Goal: Use online tool/utility: Use online tool/utility

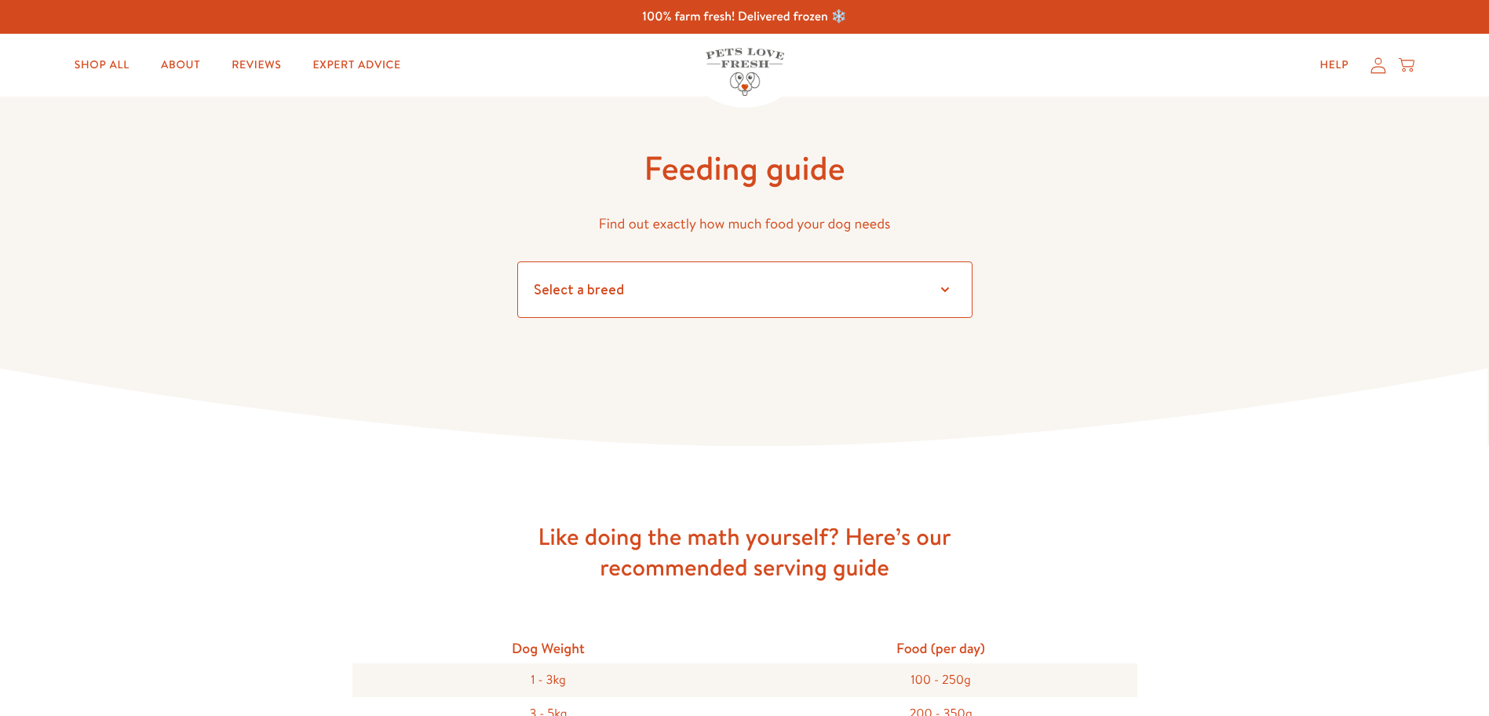
click at [942, 290] on select "Select a breed Affenpinscher Afghan hound Airedale terrier Akita Alaskan Malamu…" at bounding box center [744, 289] width 455 height 57
select select "10"
click at [517, 261] on select "Select a breed Affenpinscher Afghan hound Airedale terrier Akita Alaskan Malamu…" at bounding box center [744, 289] width 455 height 57
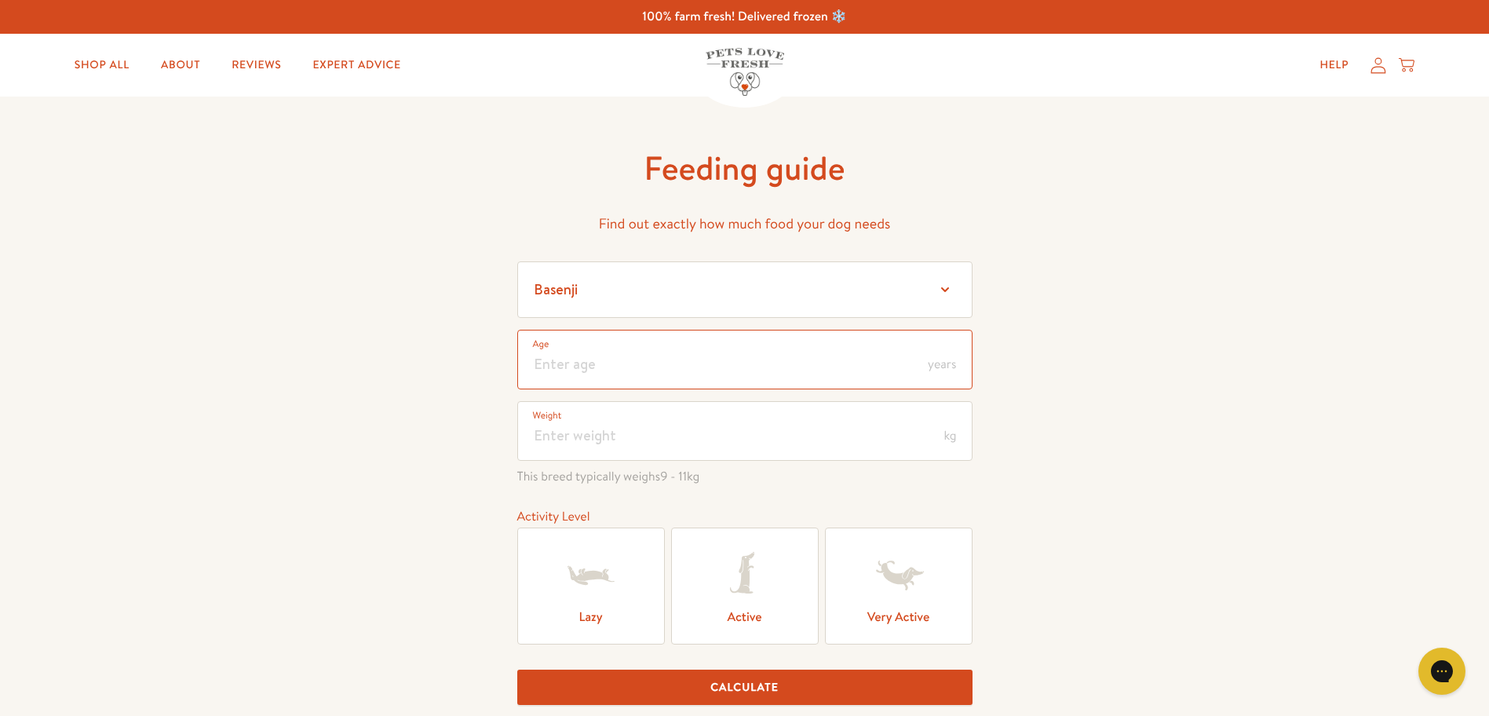
click at [553, 356] on input "number" at bounding box center [744, 360] width 455 height 60
type input "7"
drag, startPoint x: 537, startPoint y: 429, endPoint x: 578, endPoint y: 443, distance: 43.9
click at [537, 430] on input "number" at bounding box center [744, 431] width 455 height 60
type input "6"
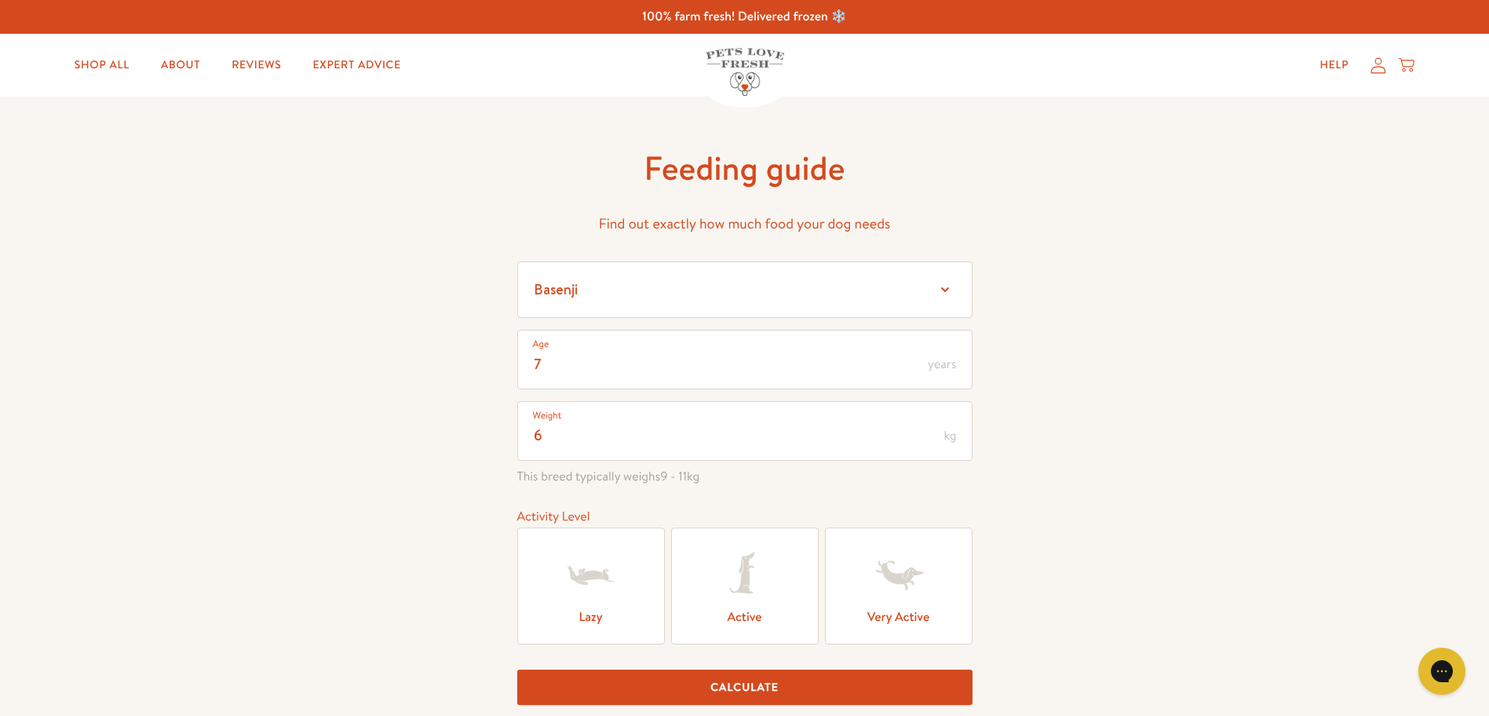
click at [754, 618] on label "Active" at bounding box center [745, 585] width 148 height 117
click at [0, 0] on input "Active" at bounding box center [0, 0] width 0 height 0
drag, startPoint x: 768, startPoint y: 688, endPoint x: 857, endPoint y: 698, distance: 90.0
click at [768, 690] on button "Calculate" at bounding box center [744, 687] width 455 height 35
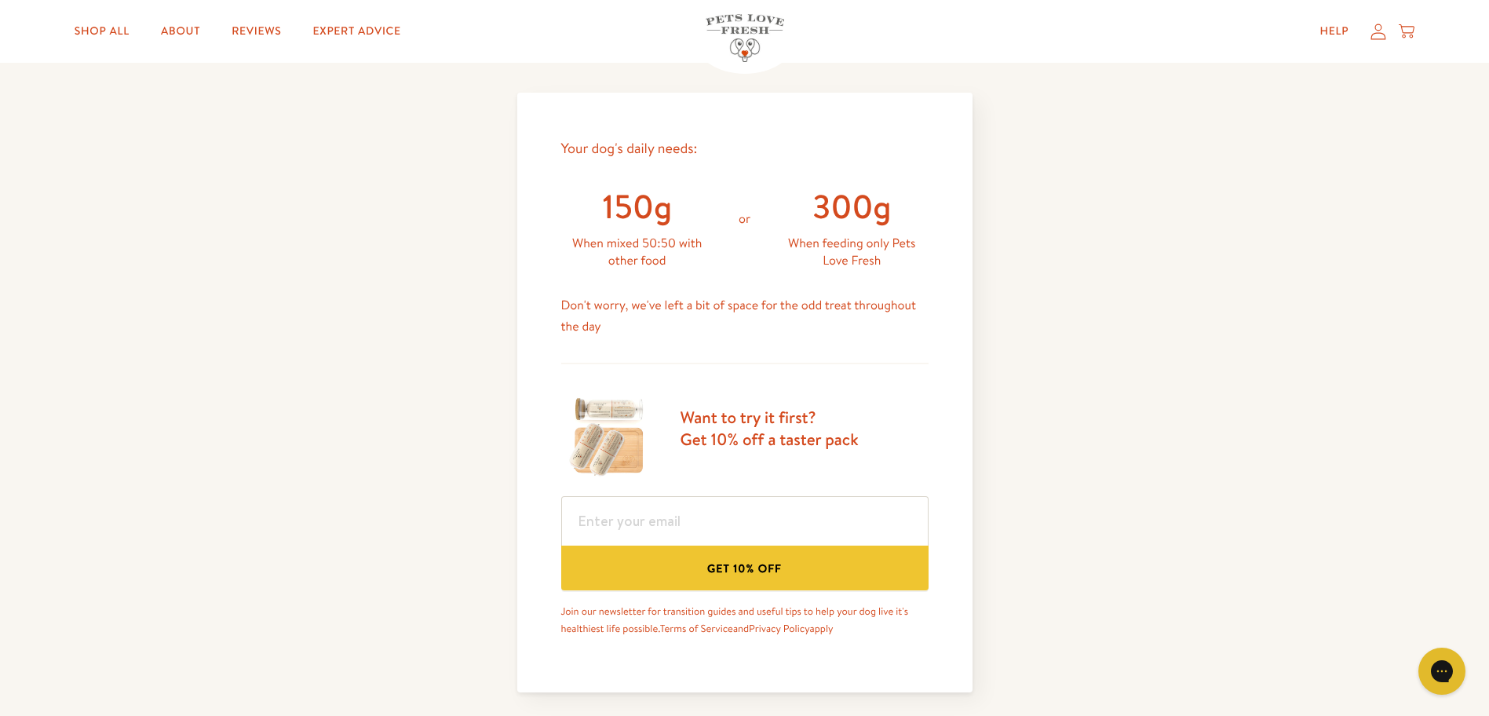
scroll to position [667, 0]
